Goal: Transaction & Acquisition: Purchase product/service

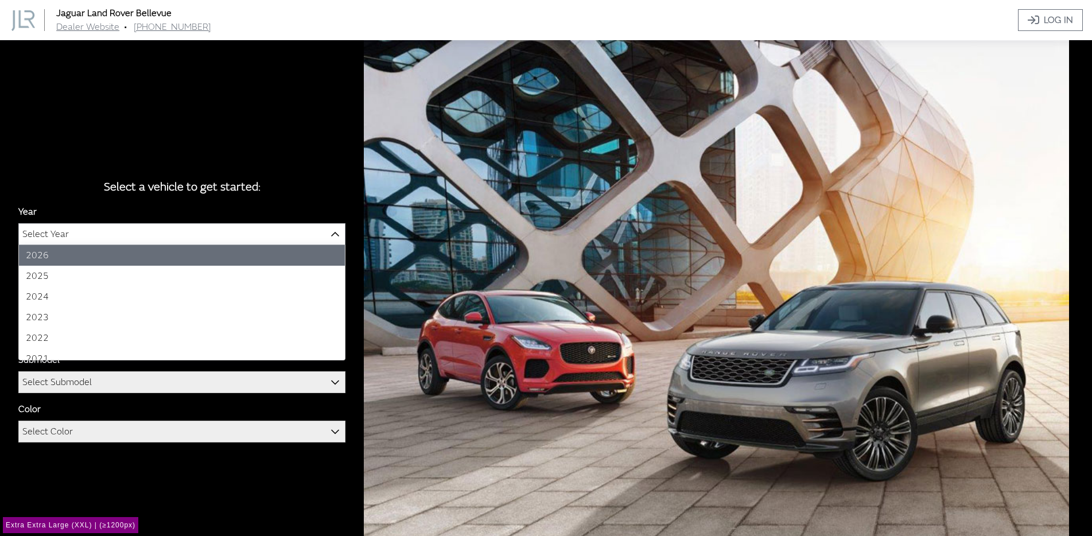
click at [103, 232] on span "Select Year" at bounding box center [182, 234] width 326 height 21
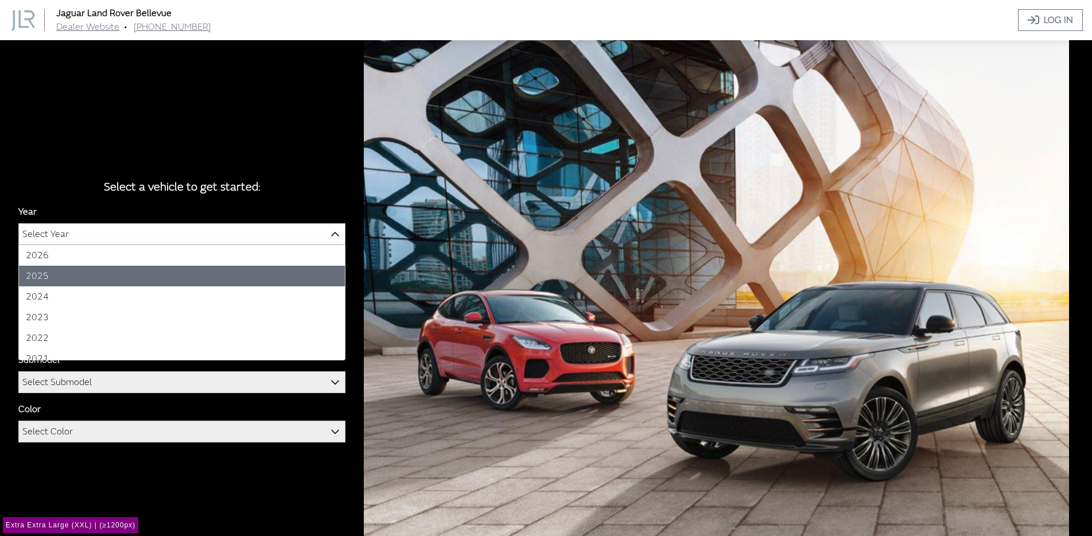
select select "43"
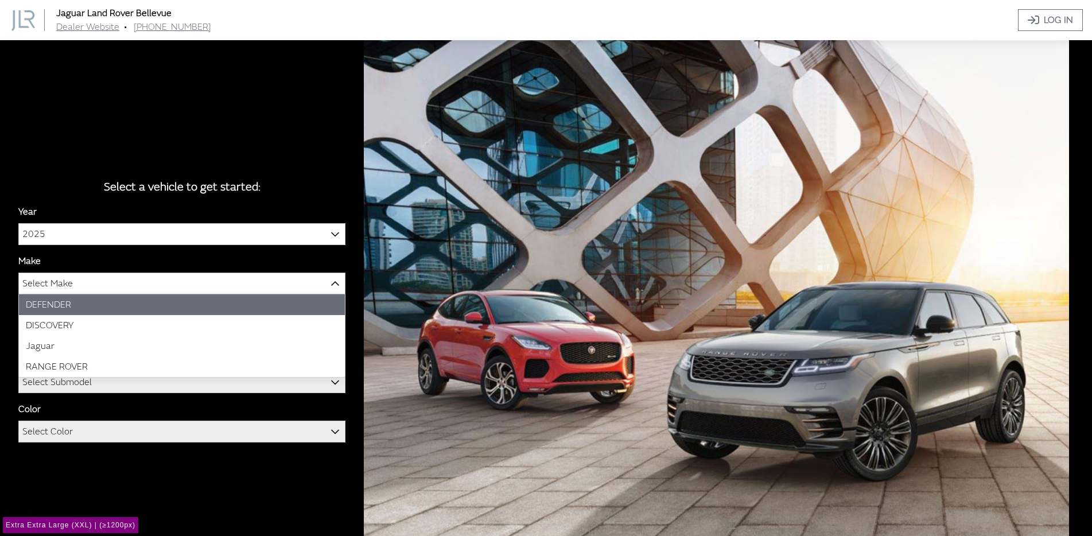
click at [64, 287] on span "Select Make" at bounding box center [47, 283] width 50 height 21
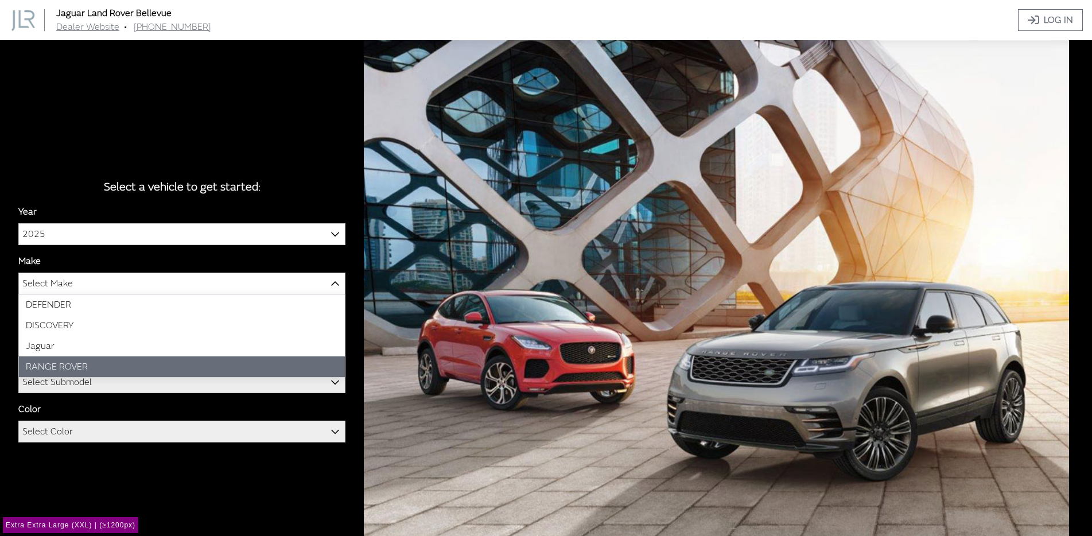
select select "66"
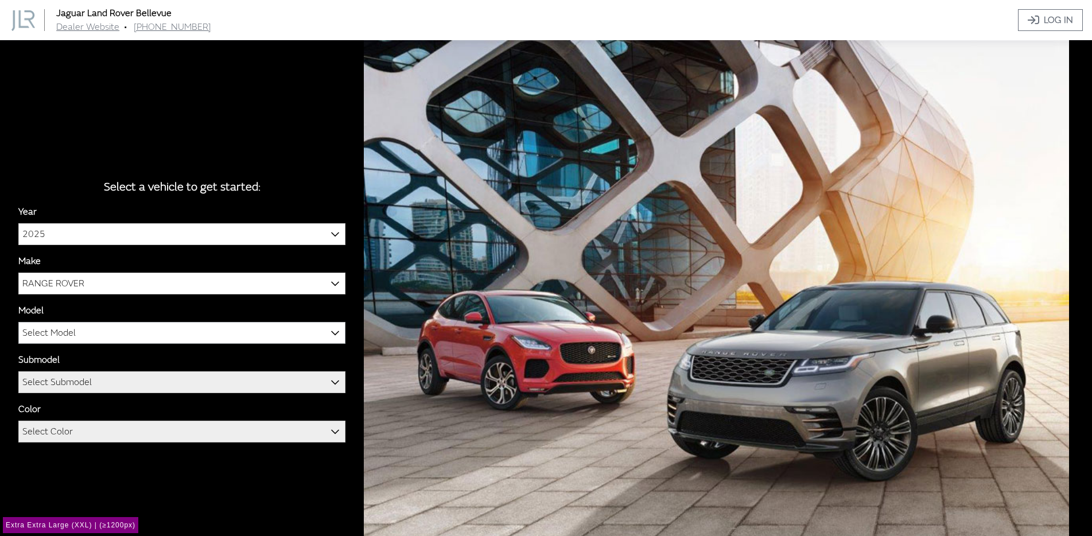
click at [71, 334] on span "Select Model" at bounding box center [48, 332] width 53 height 21
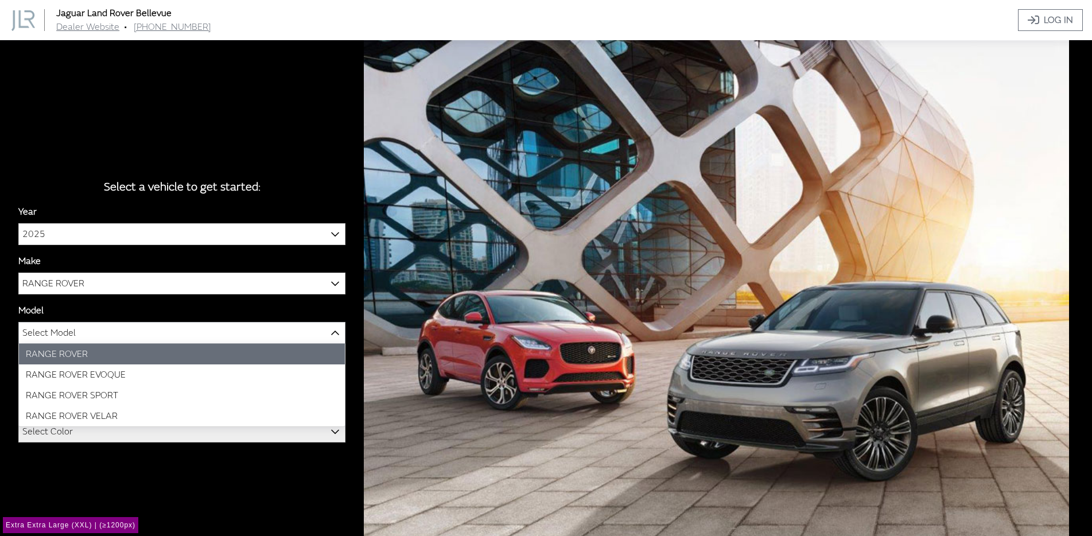
select select "1348"
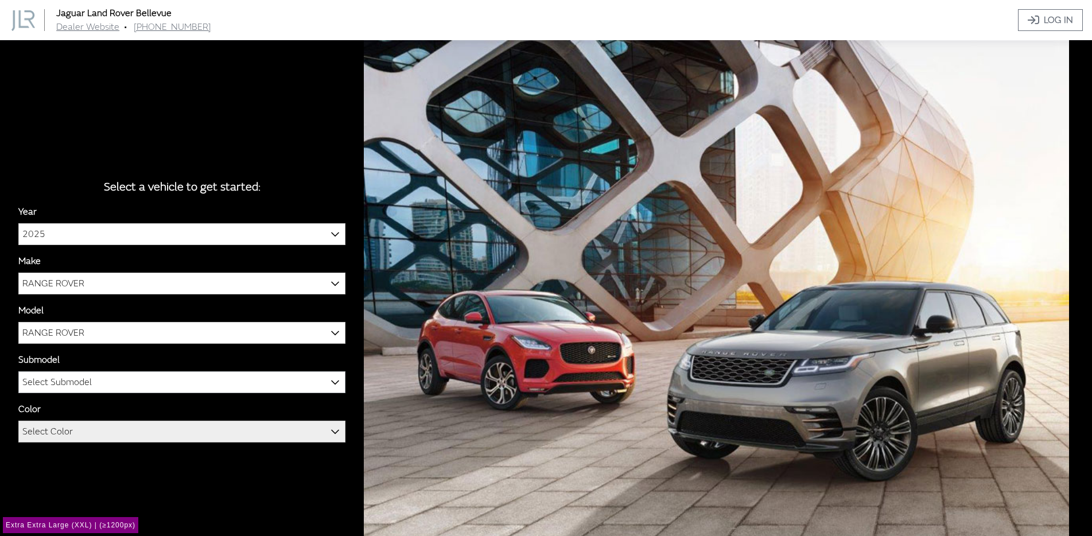
click at [120, 382] on span "Select Submodel" at bounding box center [182, 382] width 326 height 21
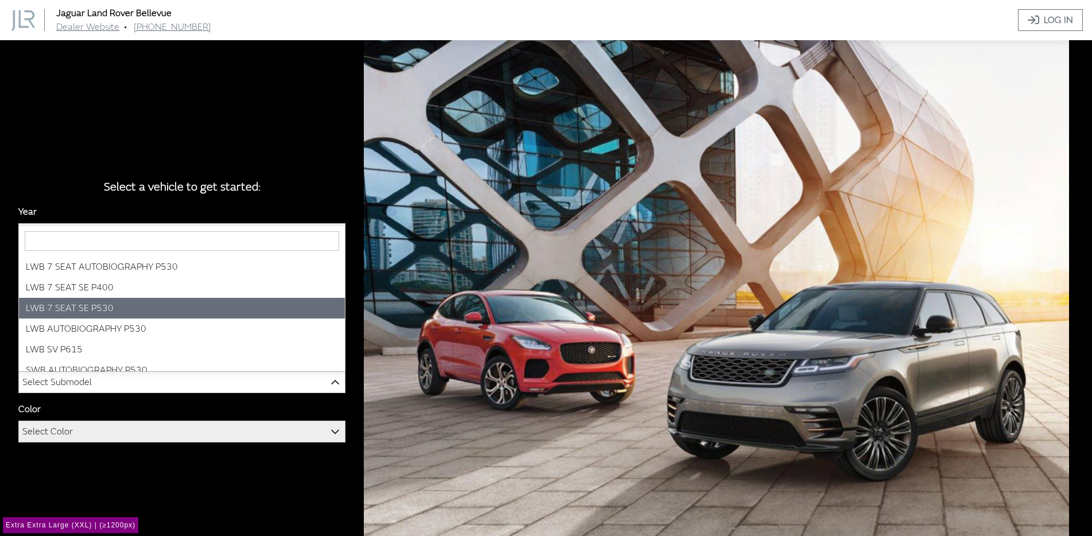
select select "3885"
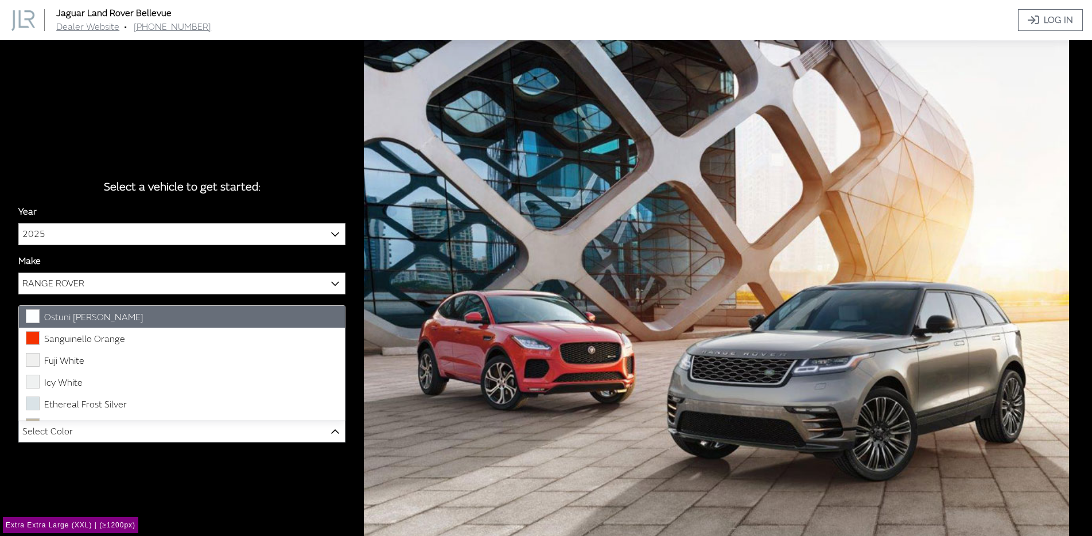
click at [98, 424] on span "Select Color" at bounding box center [182, 431] width 326 height 21
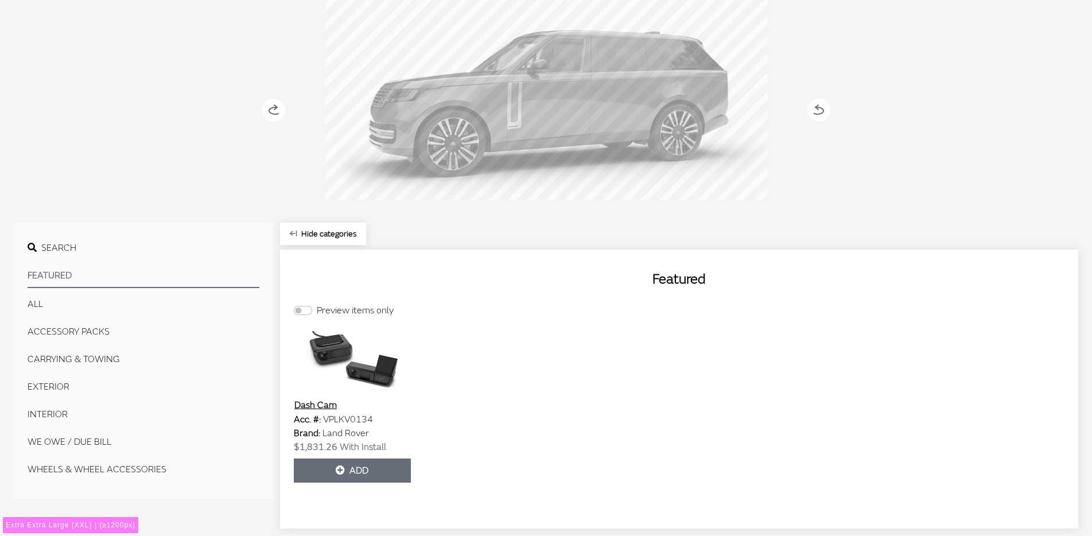
scroll to position [176, 0]
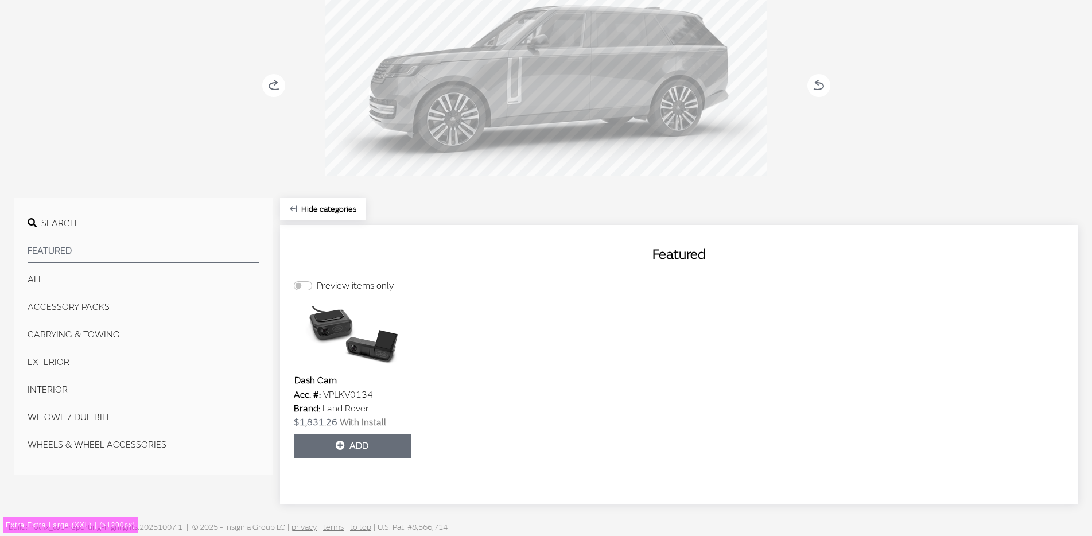
click at [59, 363] on button "EXTERIOR" at bounding box center [144, 362] width 232 height 23
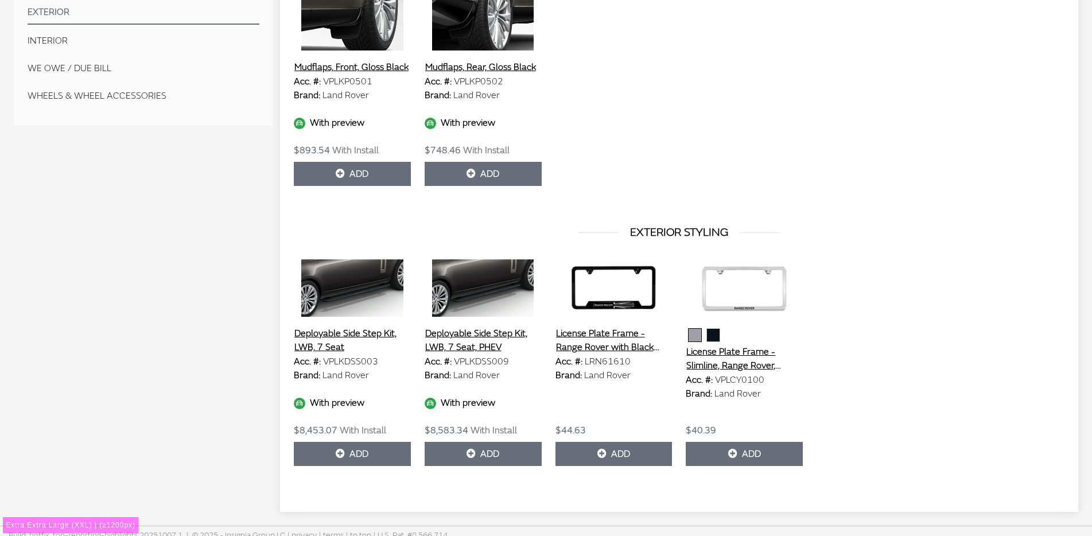
scroll to position [533, 0]
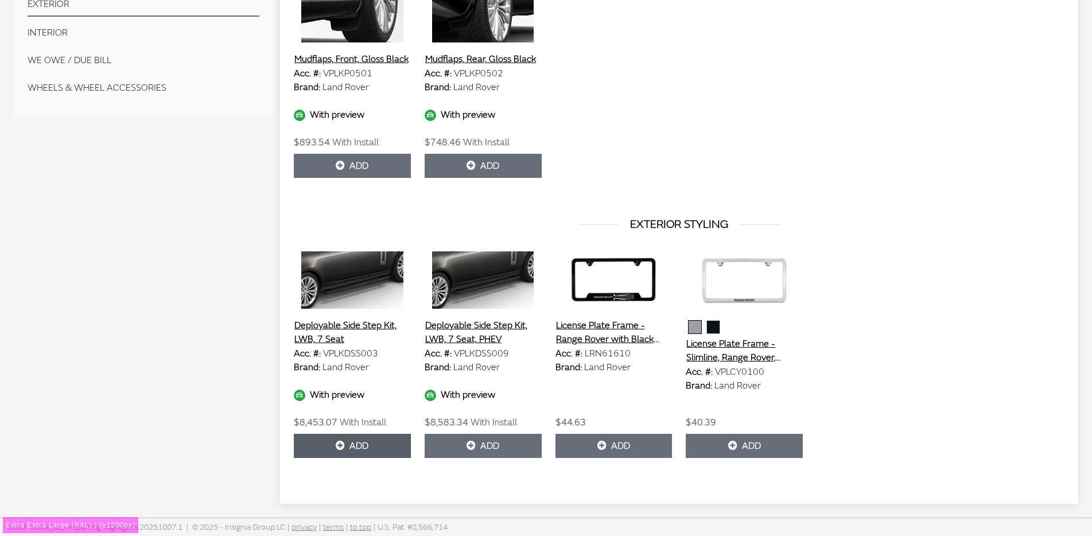
click at [352, 444] on button "Add" at bounding box center [352, 446] width 117 height 24
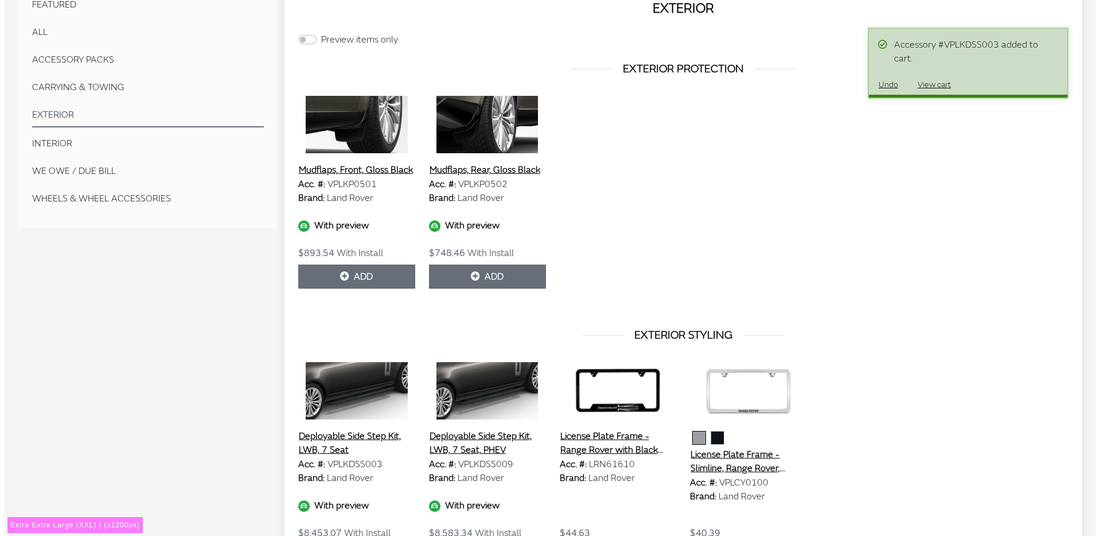
scroll to position [418, 0]
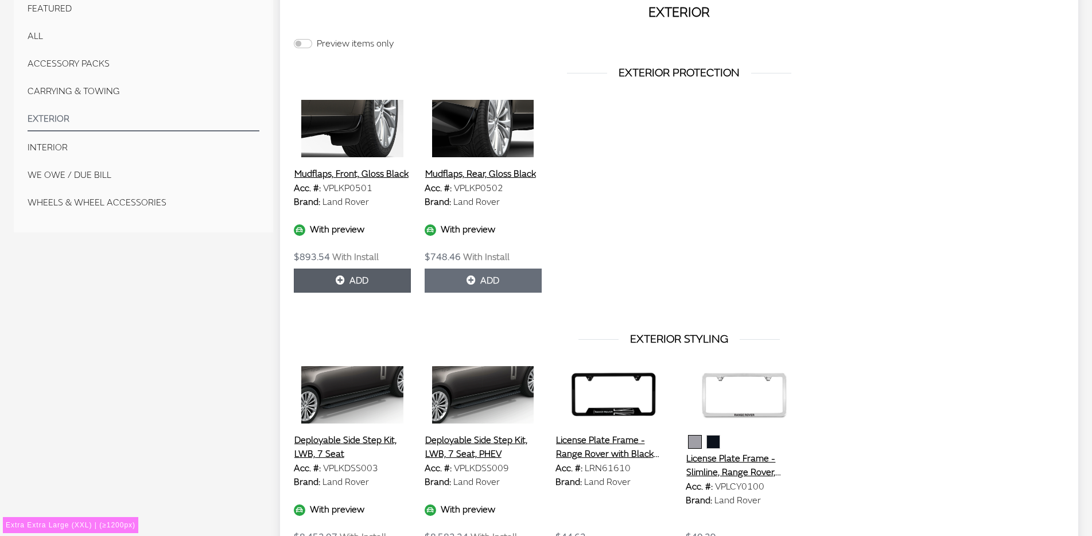
click at [365, 279] on button "Add" at bounding box center [352, 281] width 117 height 24
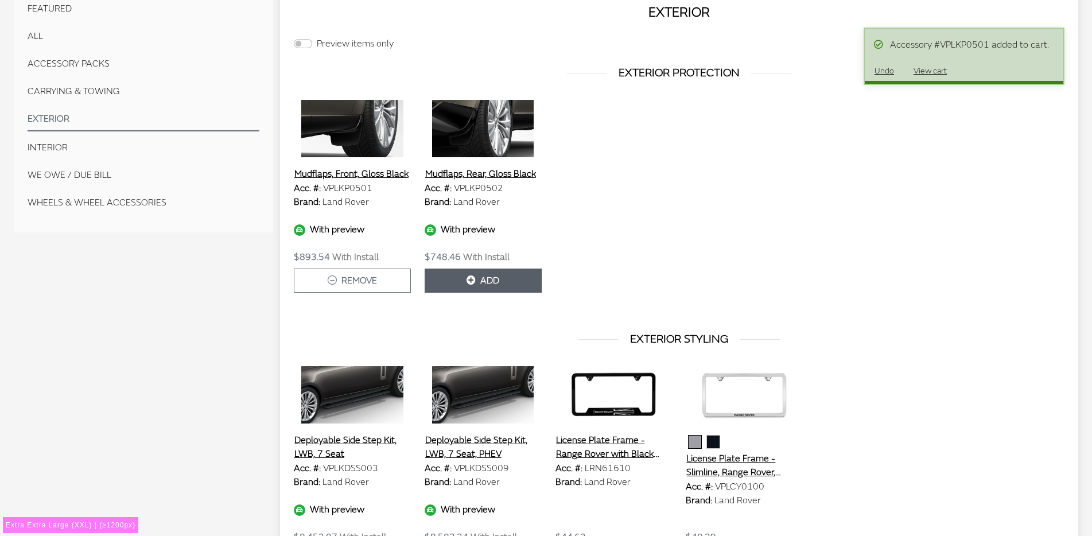
click at [465, 279] on button "Add" at bounding box center [483, 281] width 117 height 24
click at [931, 69] on button "View cart" at bounding box center [930, 71] width 53 height 20
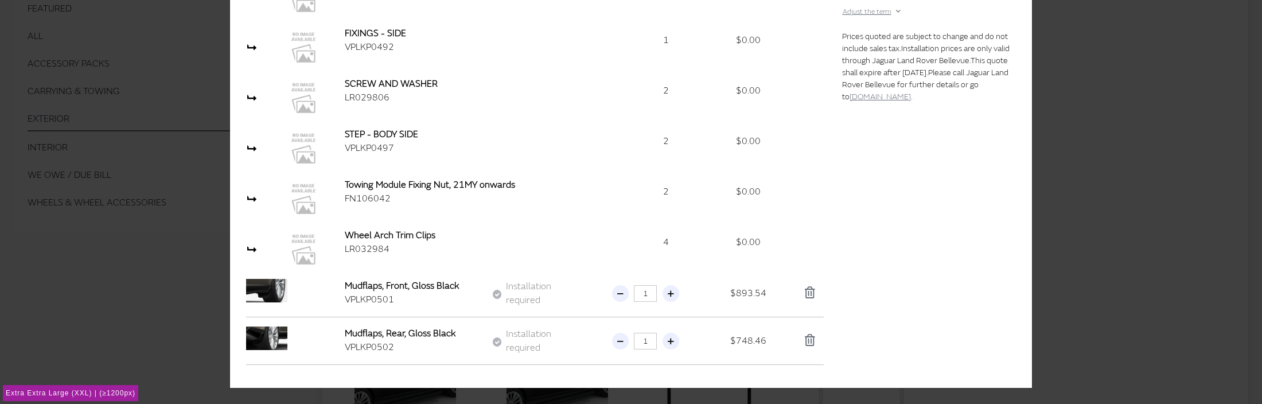
scroll to position [277, 0]
click at [352, 282] on div "Mudflaps, Front, Gloss Black" at bounding box center [420, 285] width 150 height 14
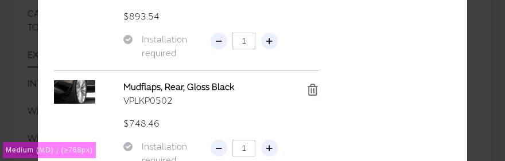
scroll to position [869, 0]
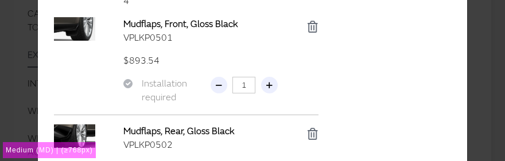
click at [196, 26] on div "Mudflaps, Front, Gloss Black" at bounding box center [203, 24] width 160 height 14
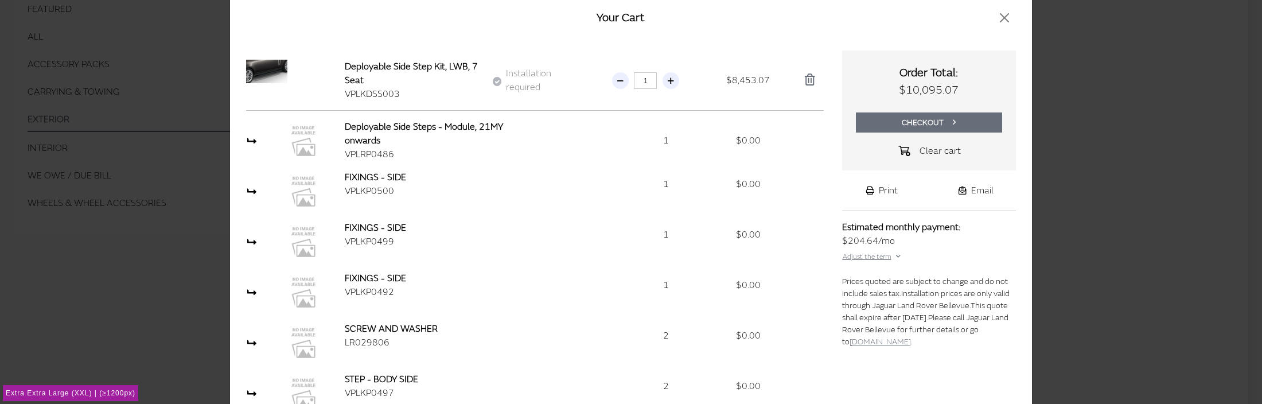
scroll to position [0, 0]
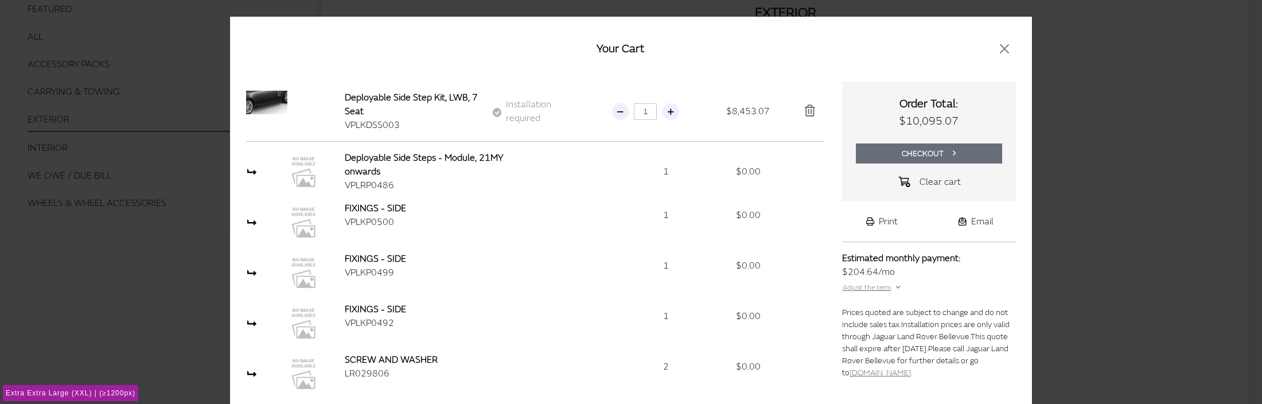
click at [873, 30] on div "Your Cart Order #11951415" at bounding box center [631, 49] width 802 height 65
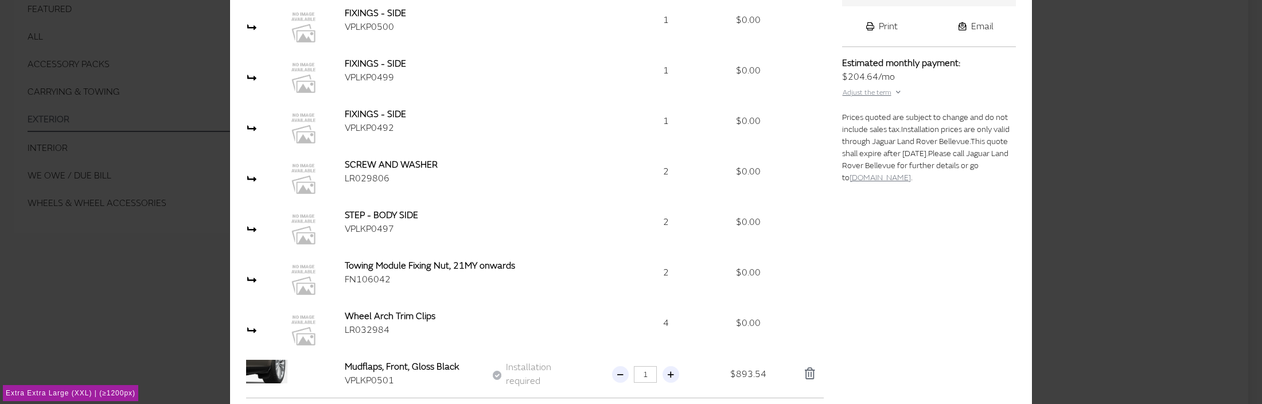
scroll to position [230, 0]
